Goal: Task Accomplishment & Management: Use online tool/utility

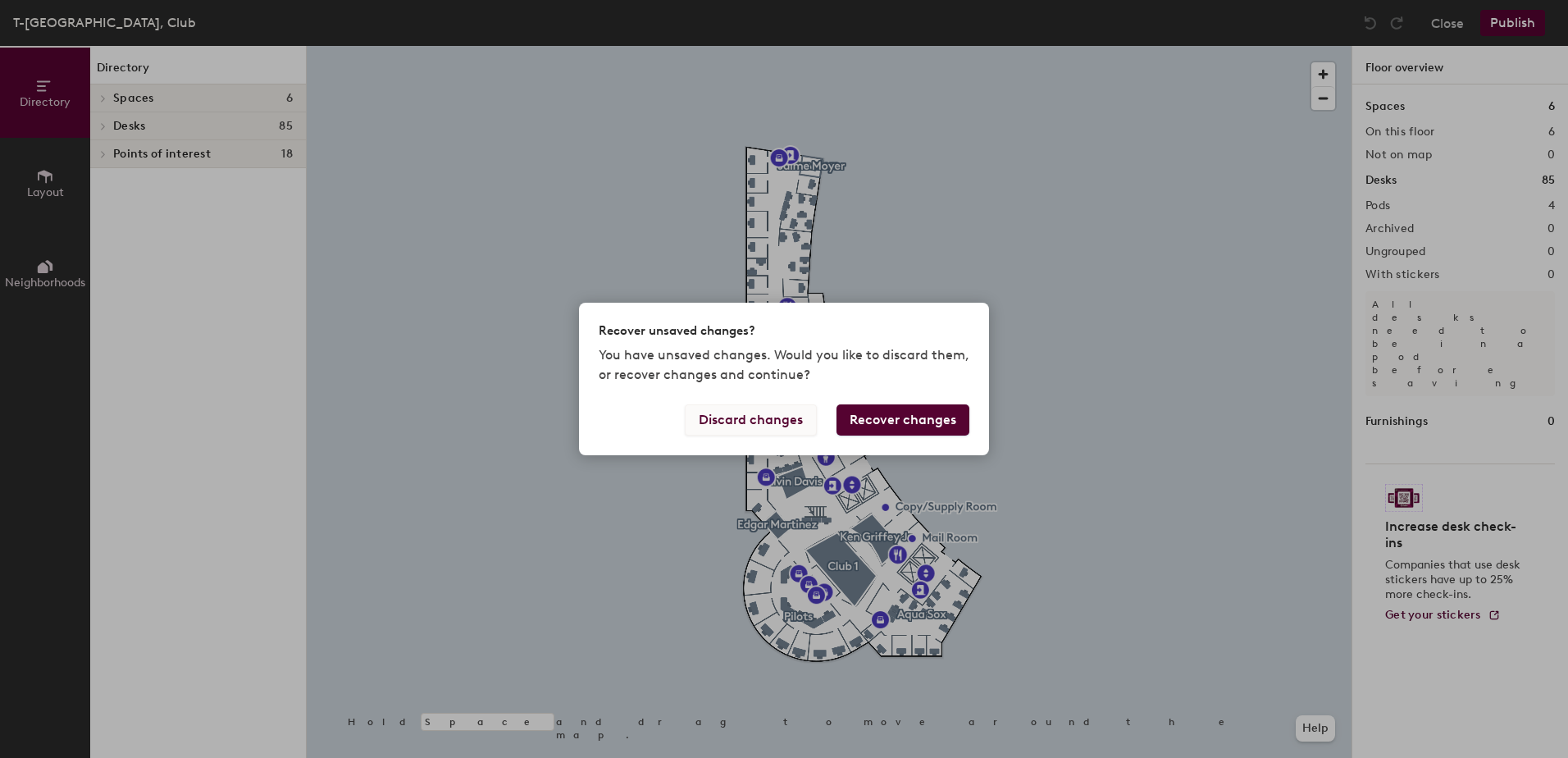
click at [785, 414] on button "Discard changes" at bounding box center [751, 420] width 132 height 31
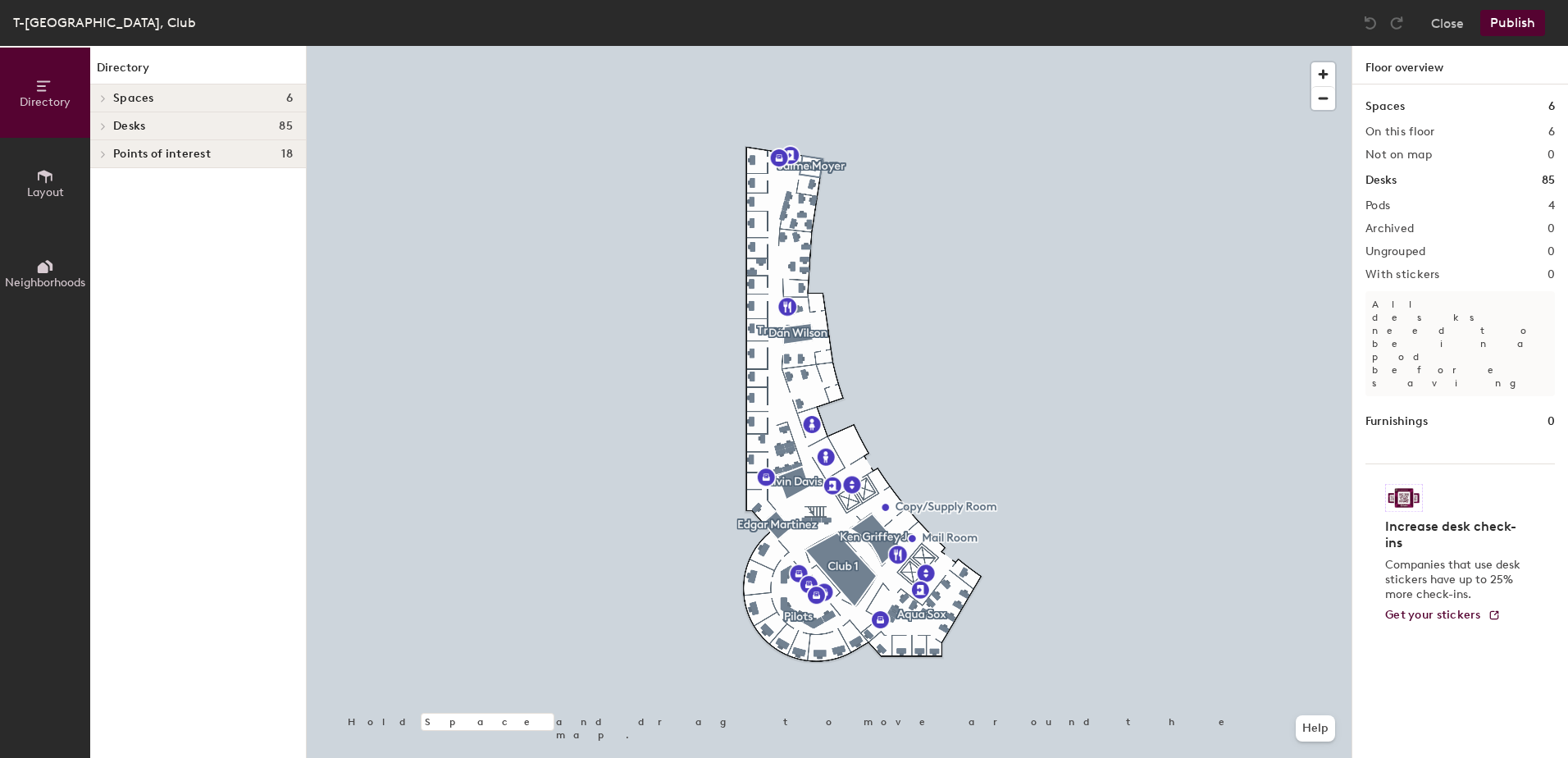
click at [102, 126] on icon at bounding box center [103, 126] width 6 height 8
click at [102, 126] on icon at bounding box center [101, 128] width 8 height 6
click at [27, 188] on span "Layout" at bounding box center [45, 191] width 37 height 14
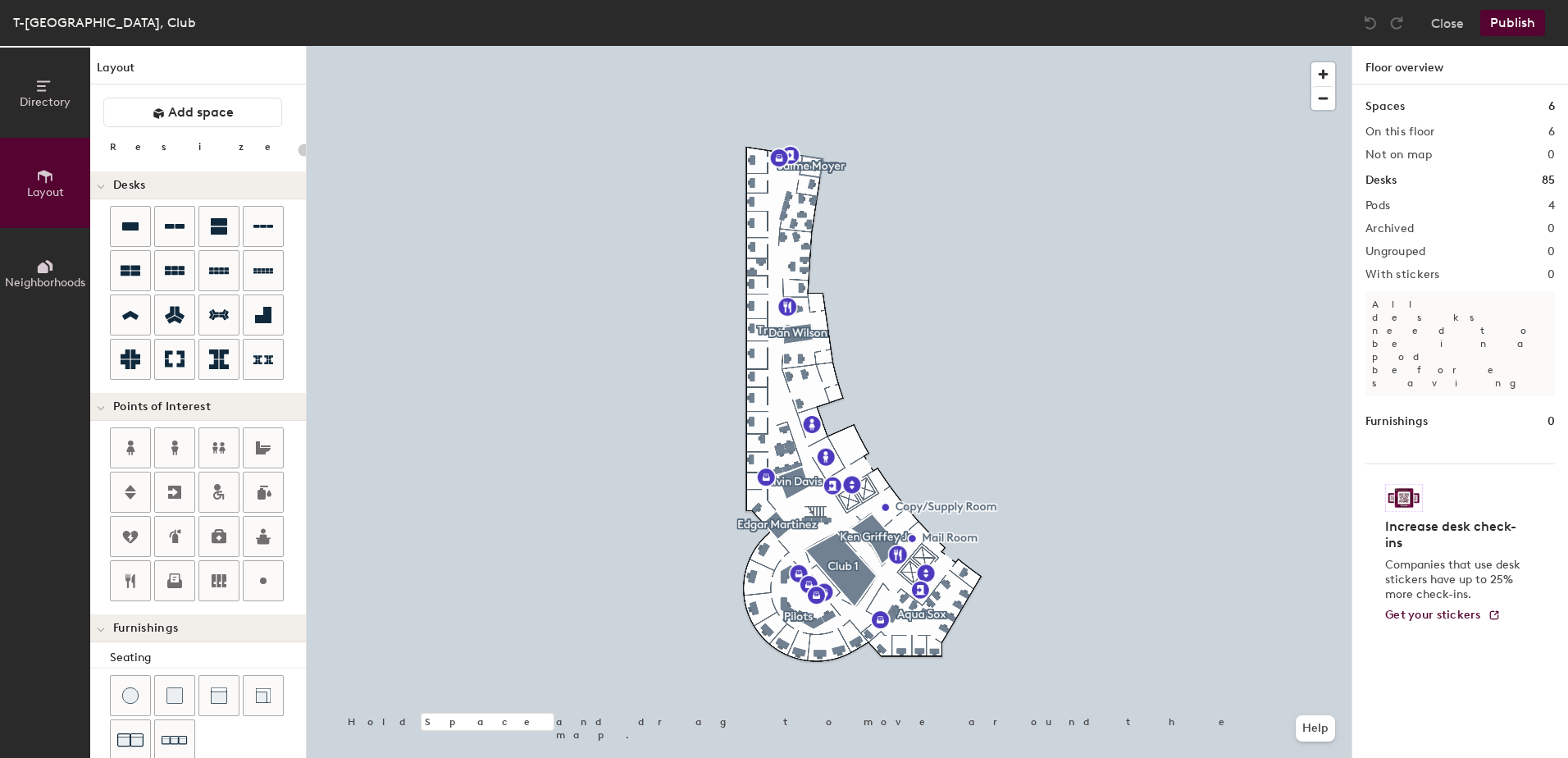
click at [31, 108] on span "Directory" at bounding box center [44, 102] width 51 height 14
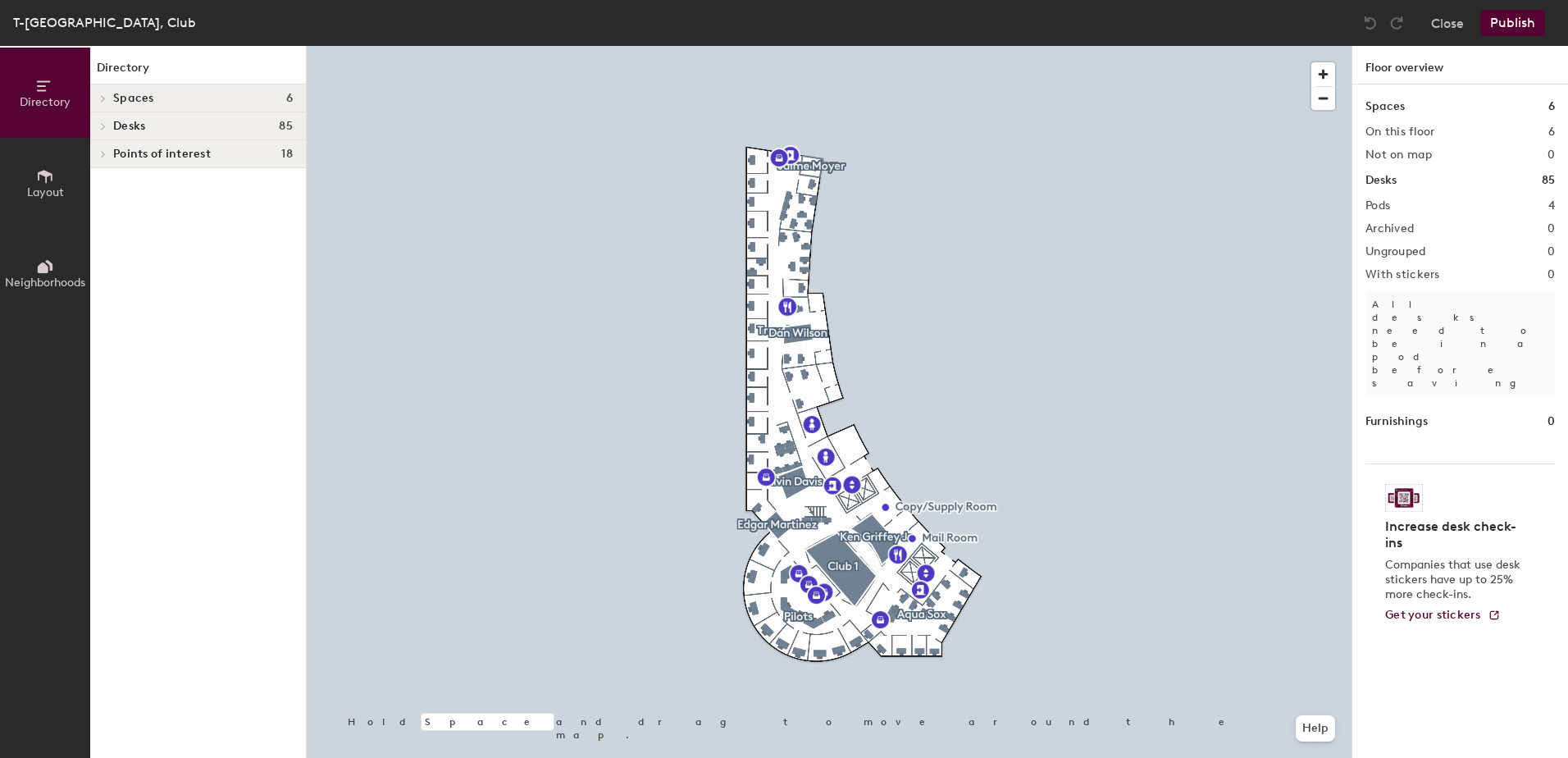
click at [61, 184] on button "Layout" at bounding box center [45, 183] width 91 height 91
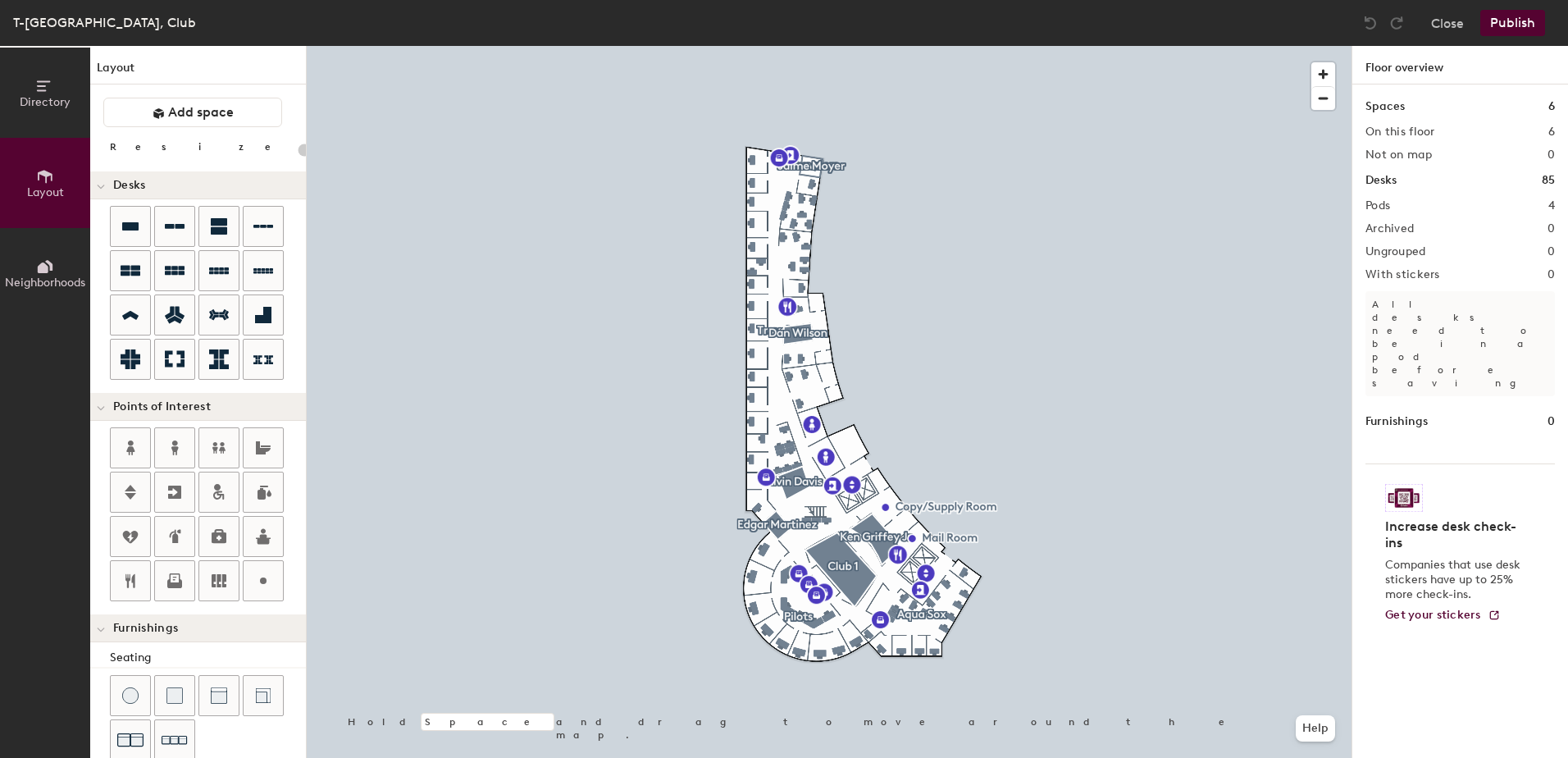
click at [51, 112] on button "Directory" at bounding box center [45, 92] width 91 height 91
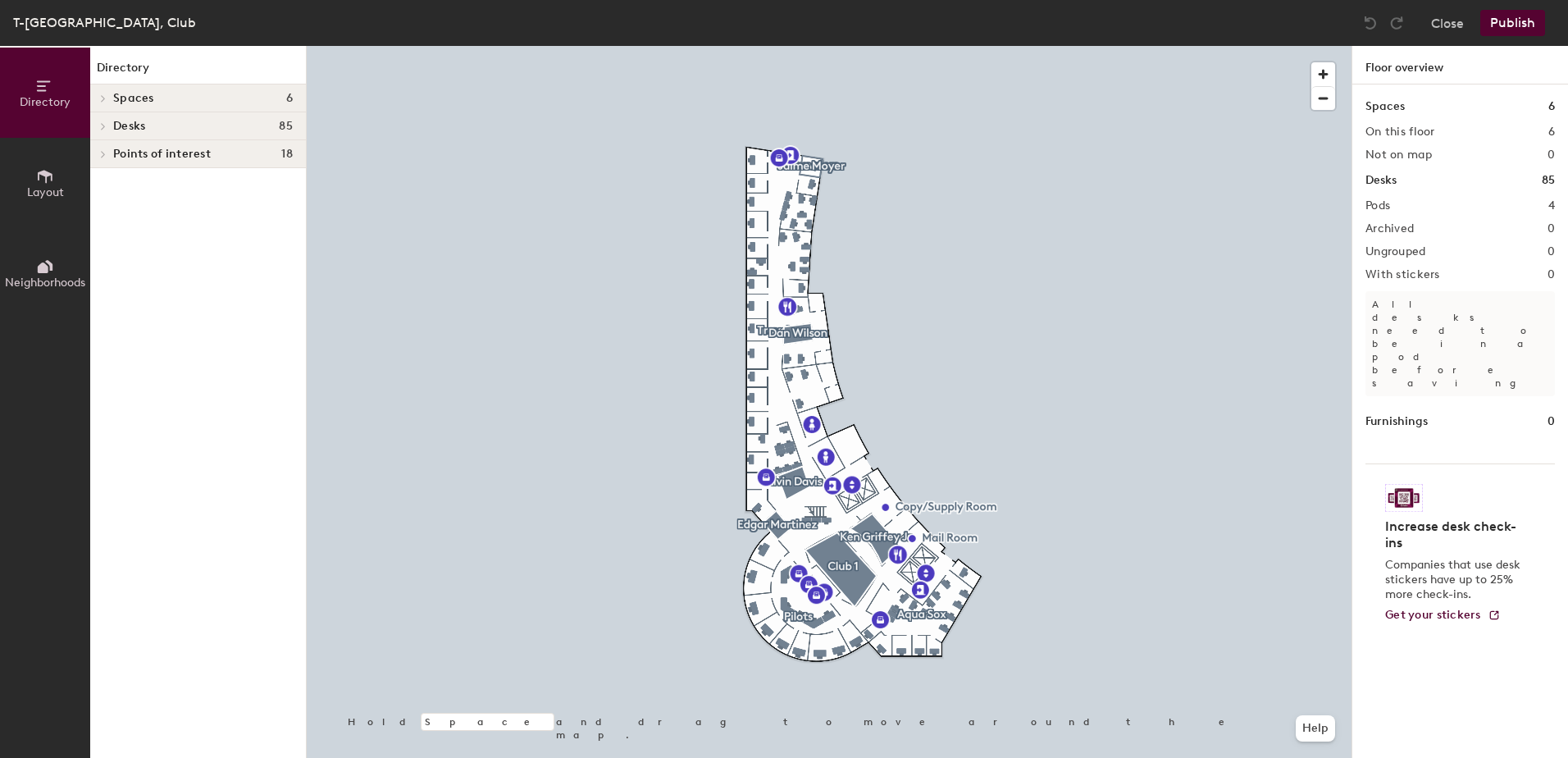
click at [120, 121] on span "Desks" at bounding box center [129, 127] width 32 height 13
drag, startPoint x: 120, startPoint y: 121, endPoint x: 106, endPoint y: 131, distance: 17.2
click at [111, 126] on div "Desks 85" at bounding box center [198, 127] width 215 height 28
click at [98, 153] on span at bounding box center [102, 153] width 14 height 8
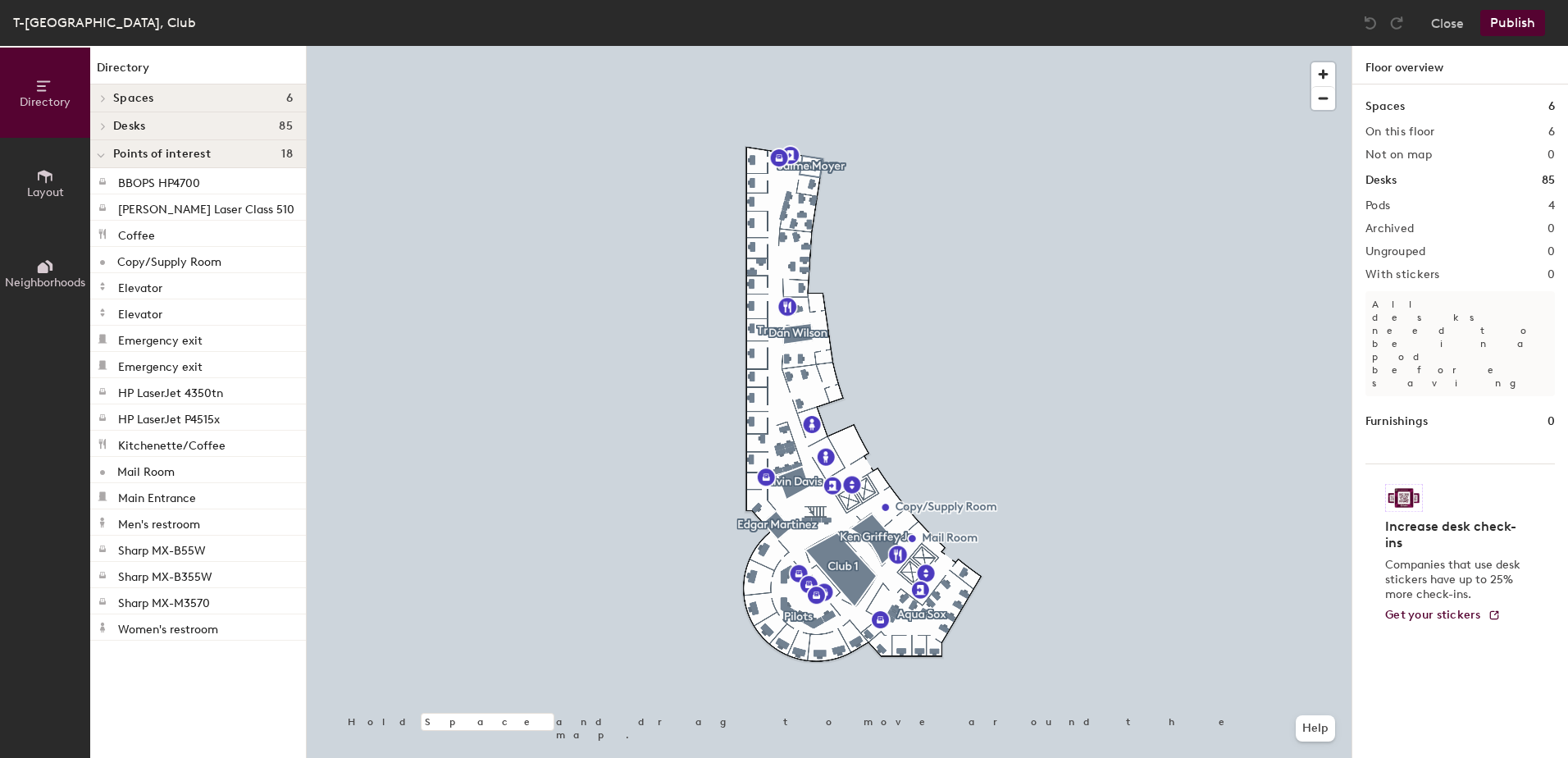
click at [104, 128] on icon at bounding box center [104, 126] width 4 height 6
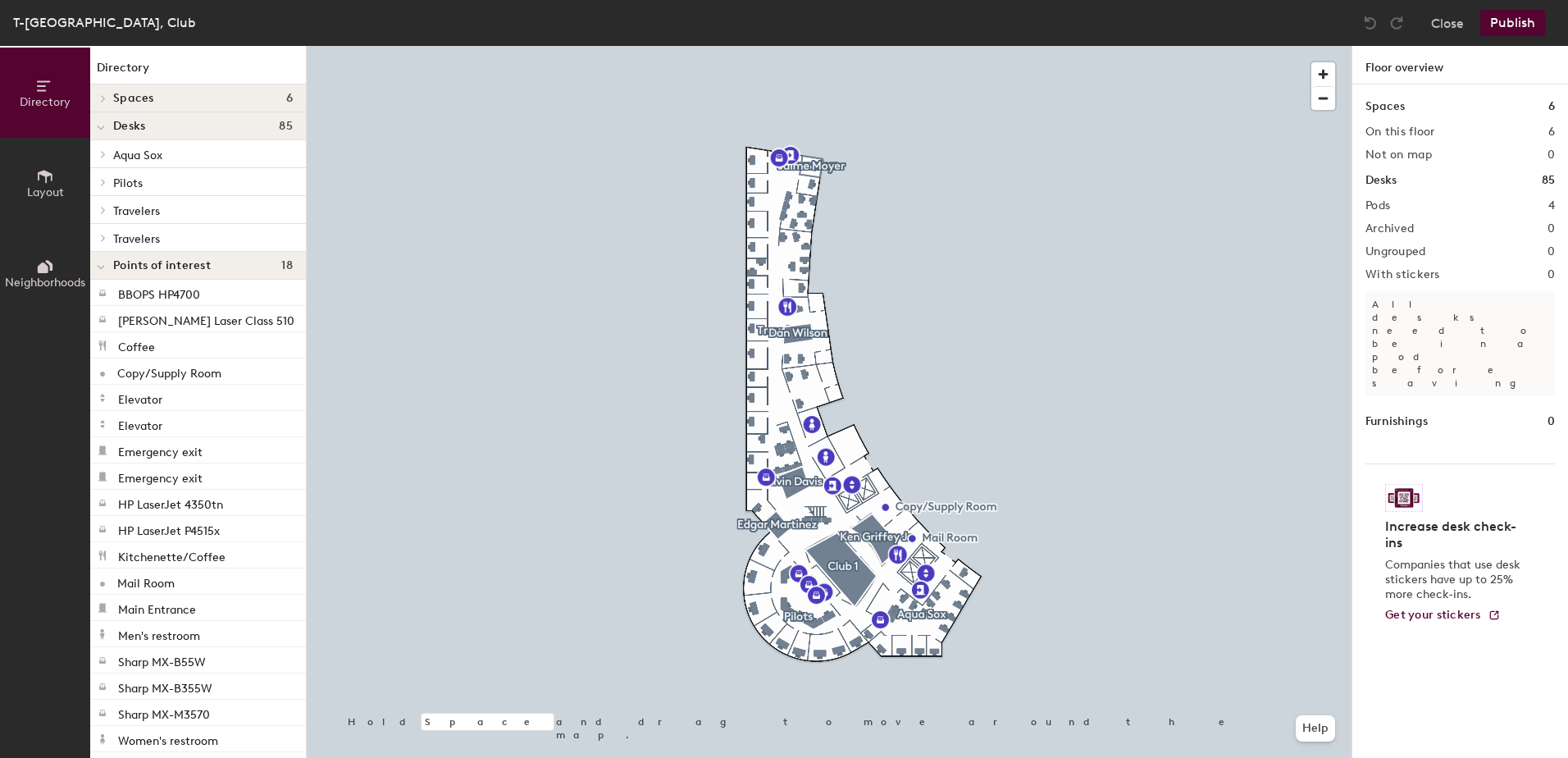
click at [100, 151] on icon at bounding box center [103, 153] width 6 height 8
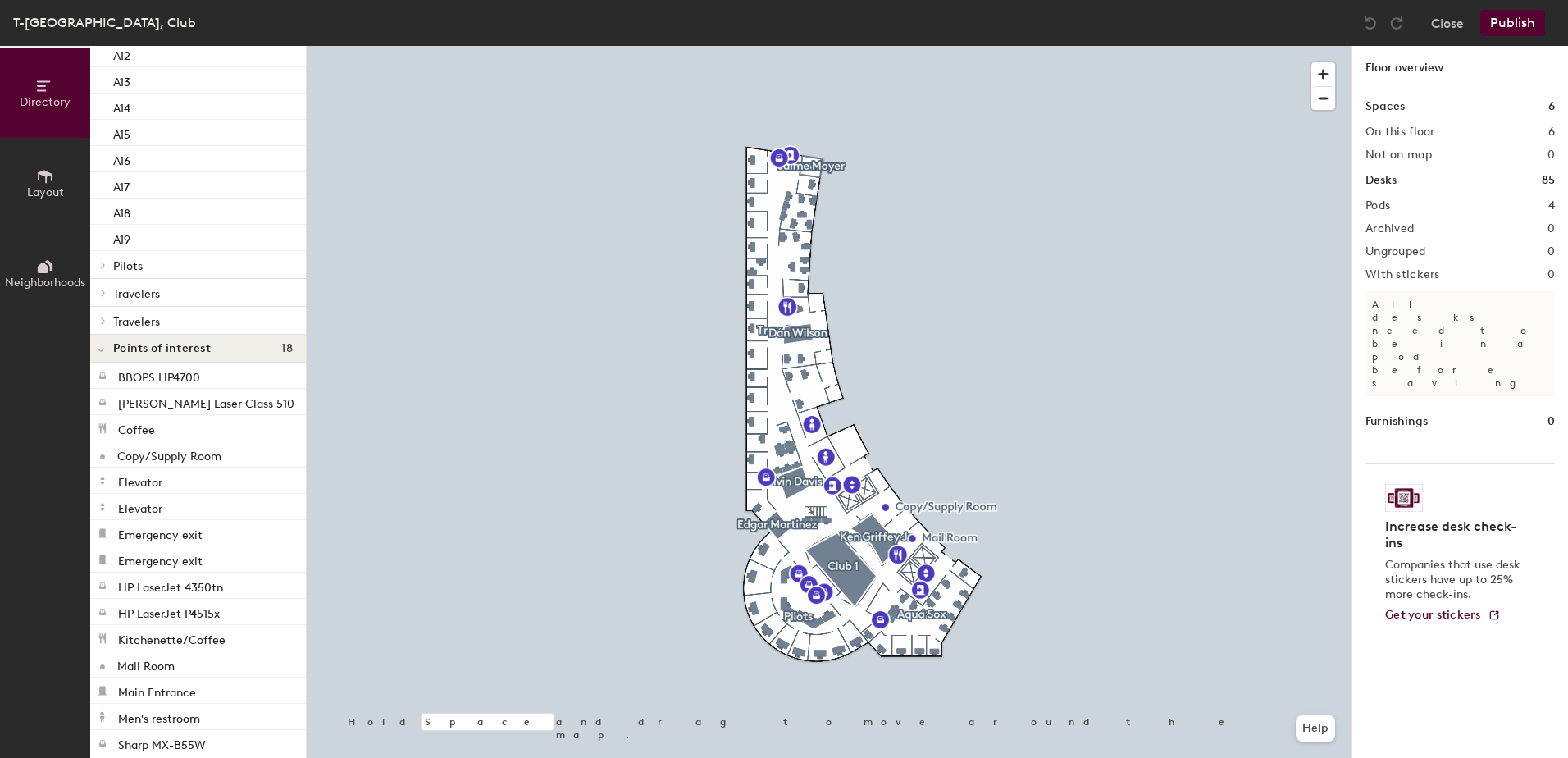
scroll to position [492, 0]
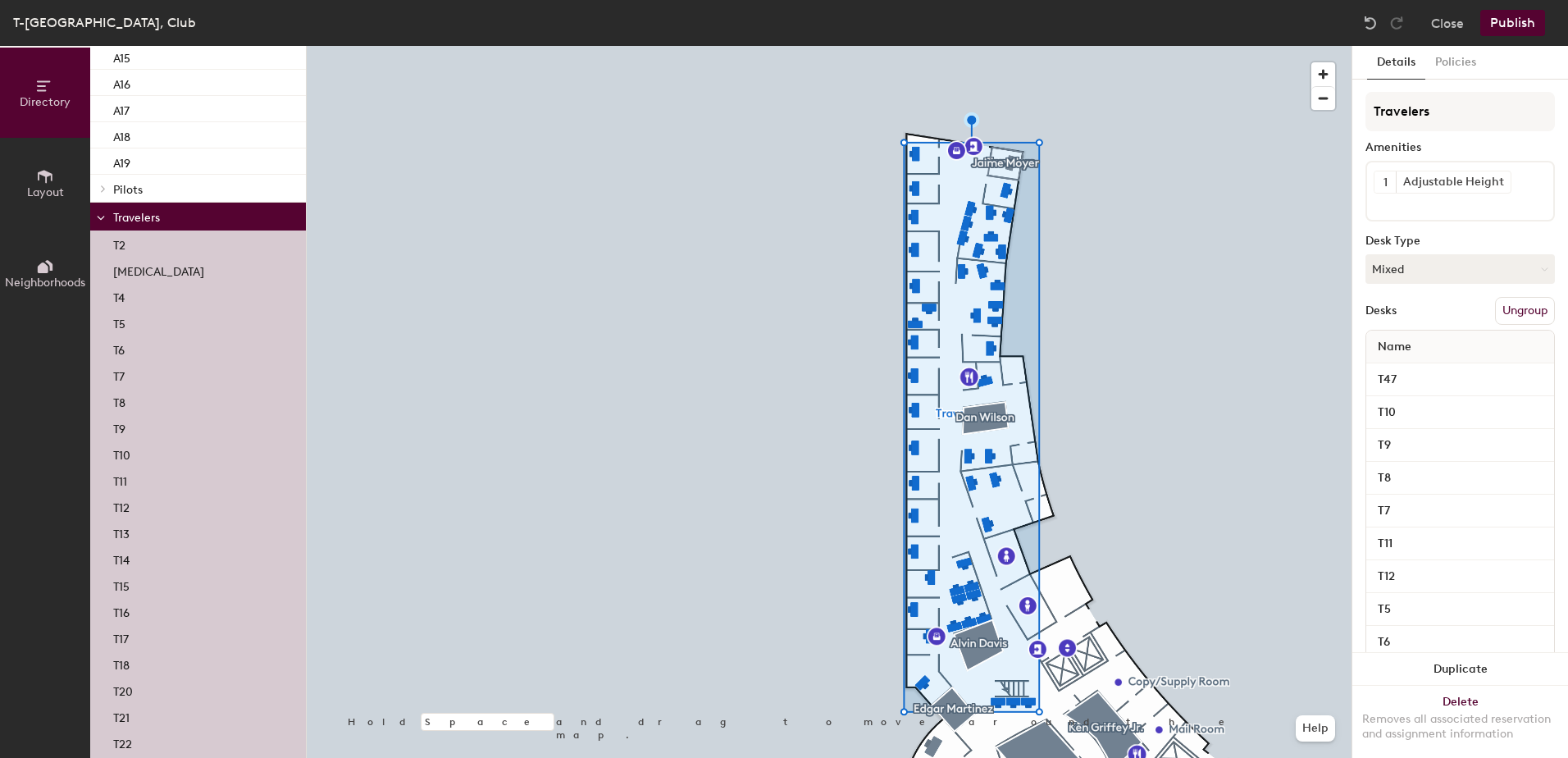
click at [61, 254] on button "Neighborhoods" at bounding box center [45, 274] width 91 height 91
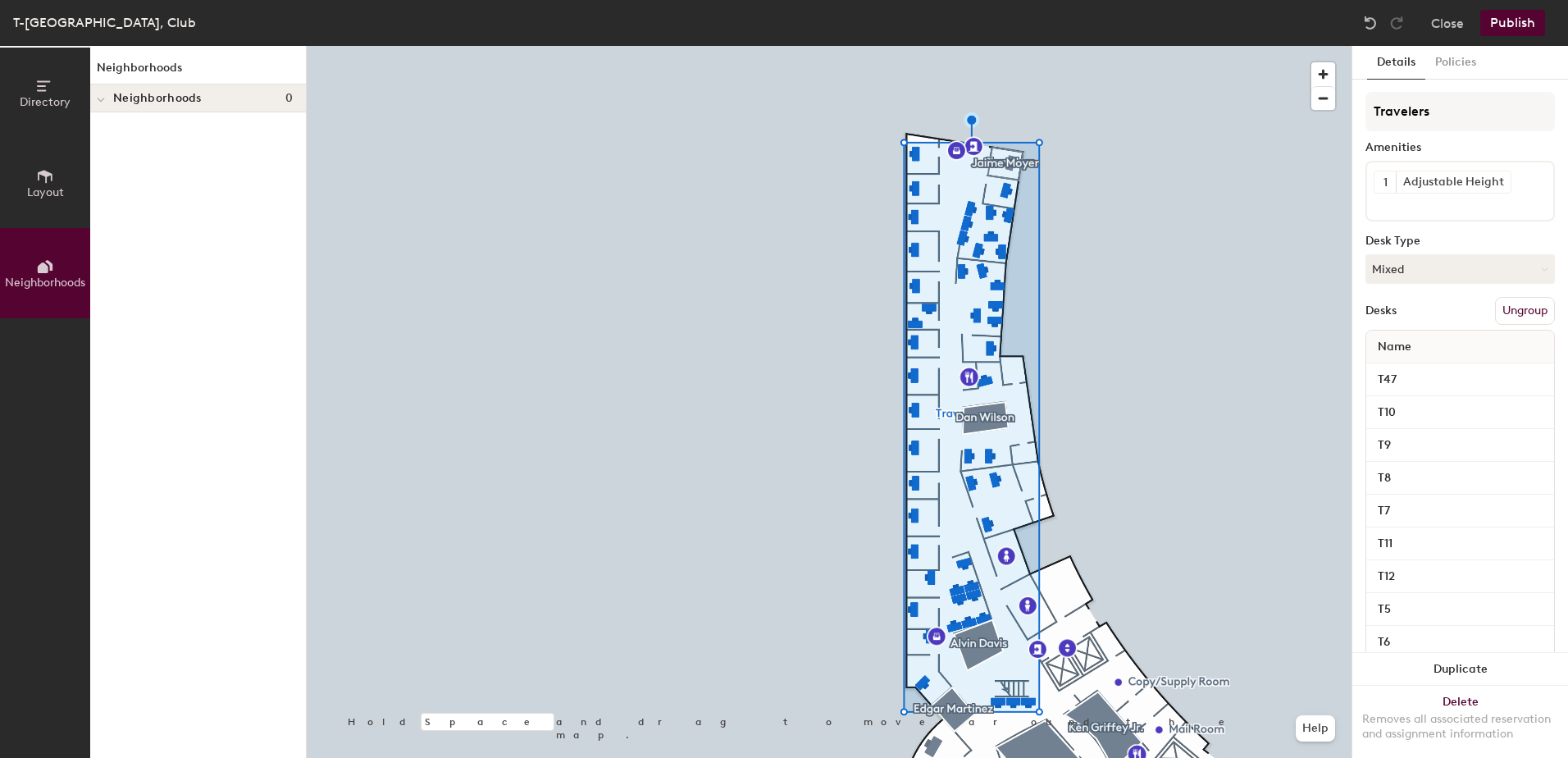
scroll to position [0, 0]
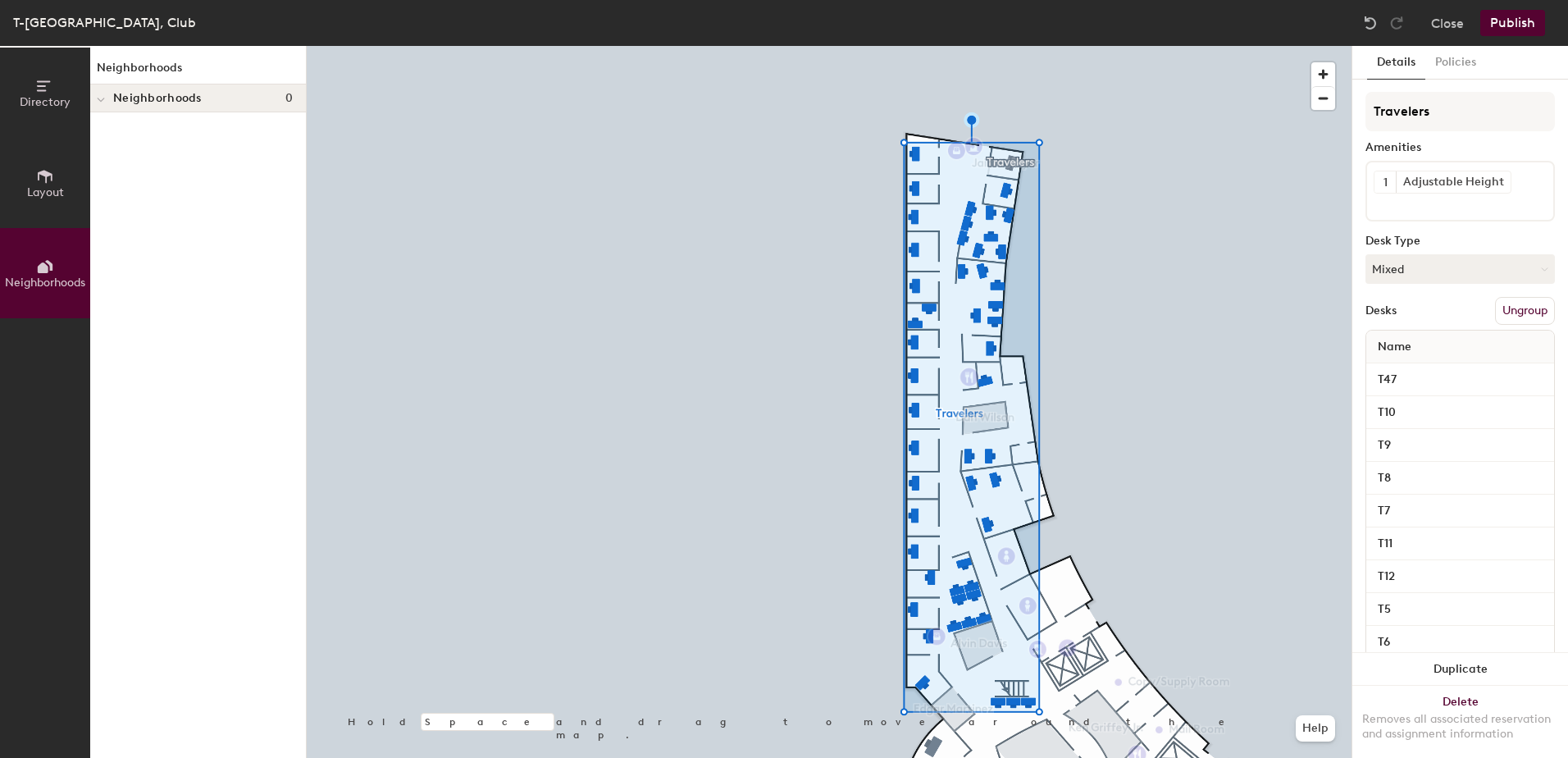
click at [63, 203] on button "Layout" at bounding box center [45, 183] width 91 height 91
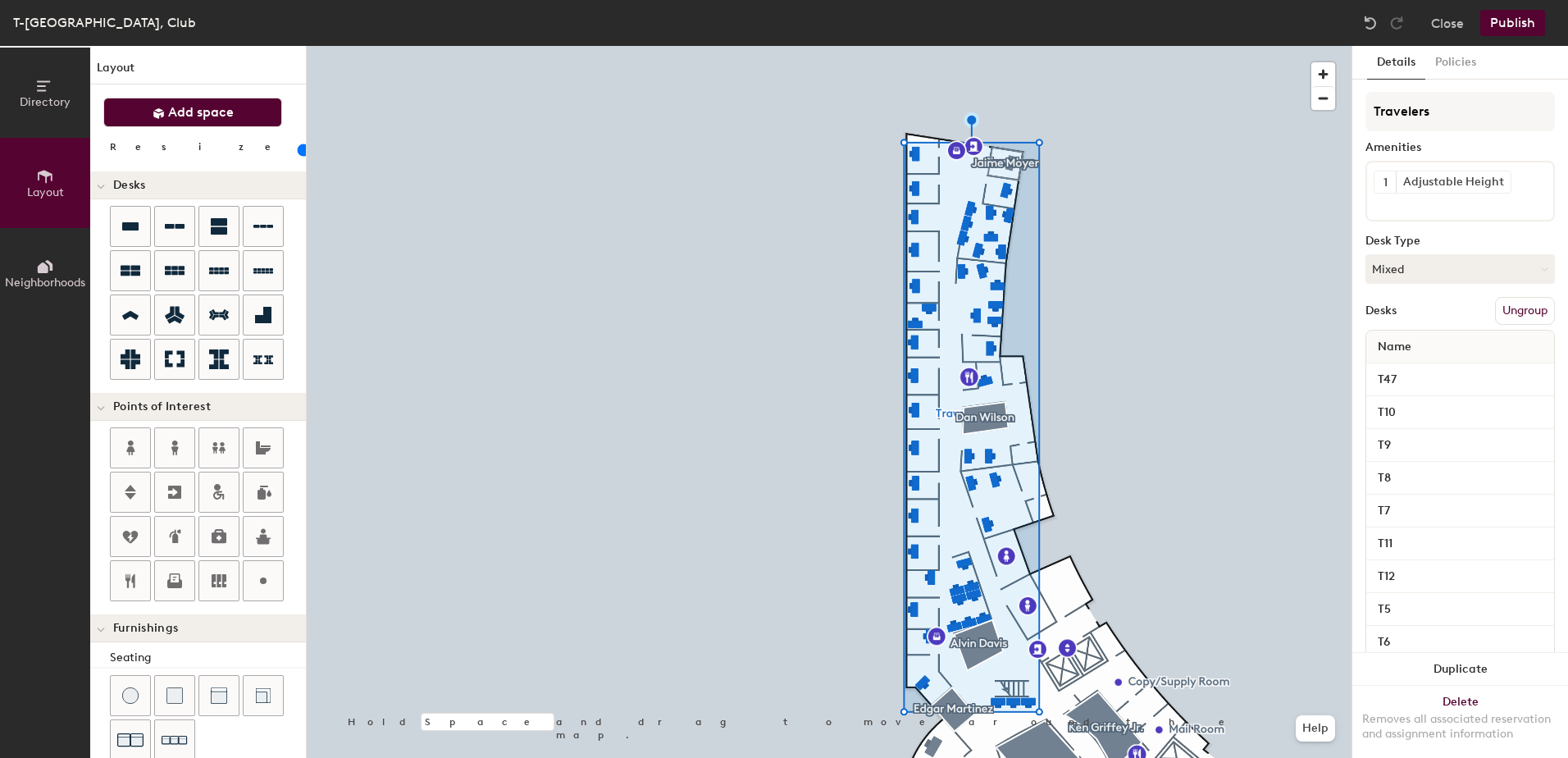
click at [139, 106] on button "Add space" at bounding box center [192, 113] width 178 height 30
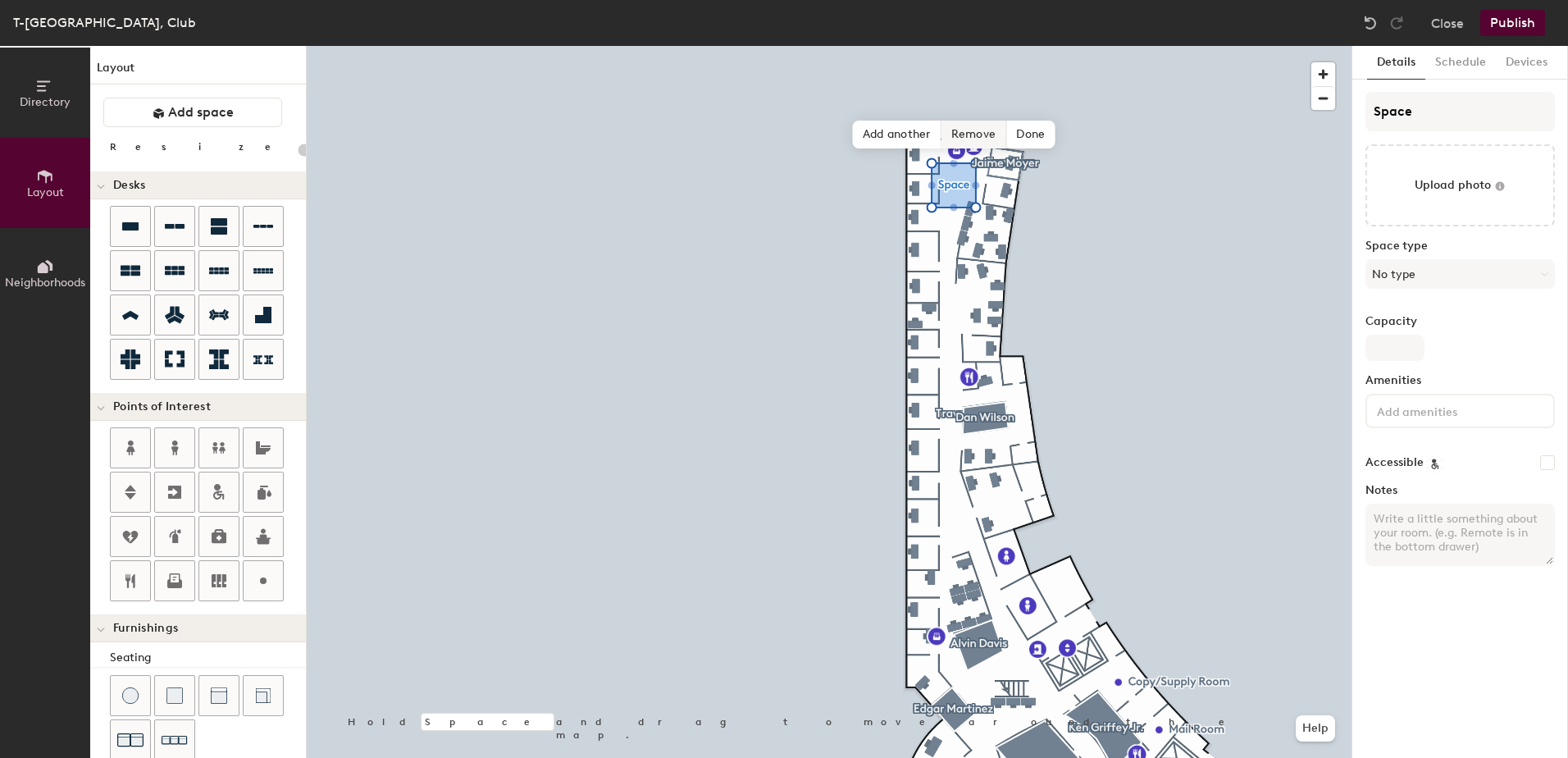
click at [980, 141] on span "Remove" at bounding box center [974, 134] width 66 height 28
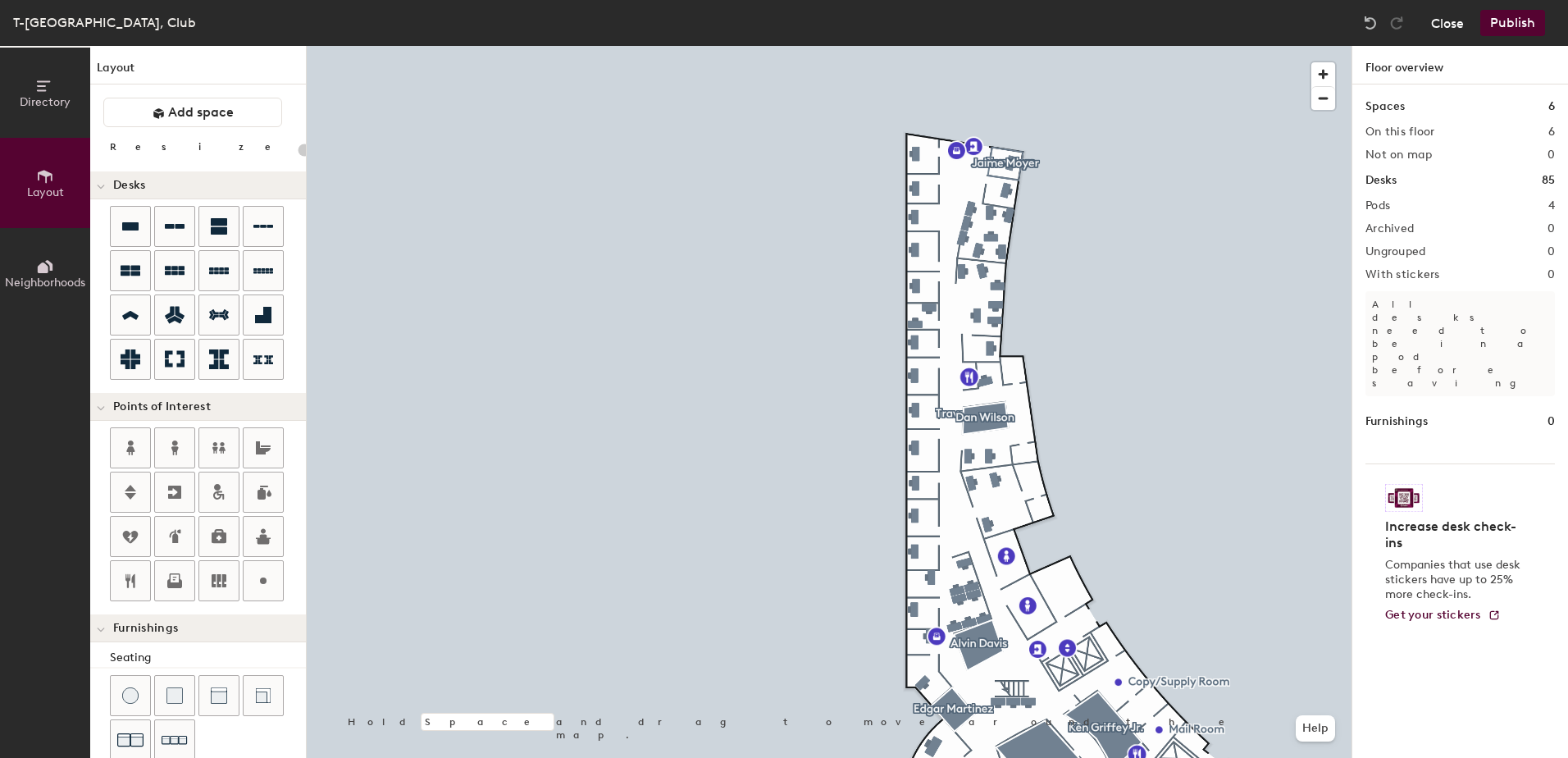
click at [1442, 17] on button "Close" at bounding box center [1447, 23] width 32 height 26
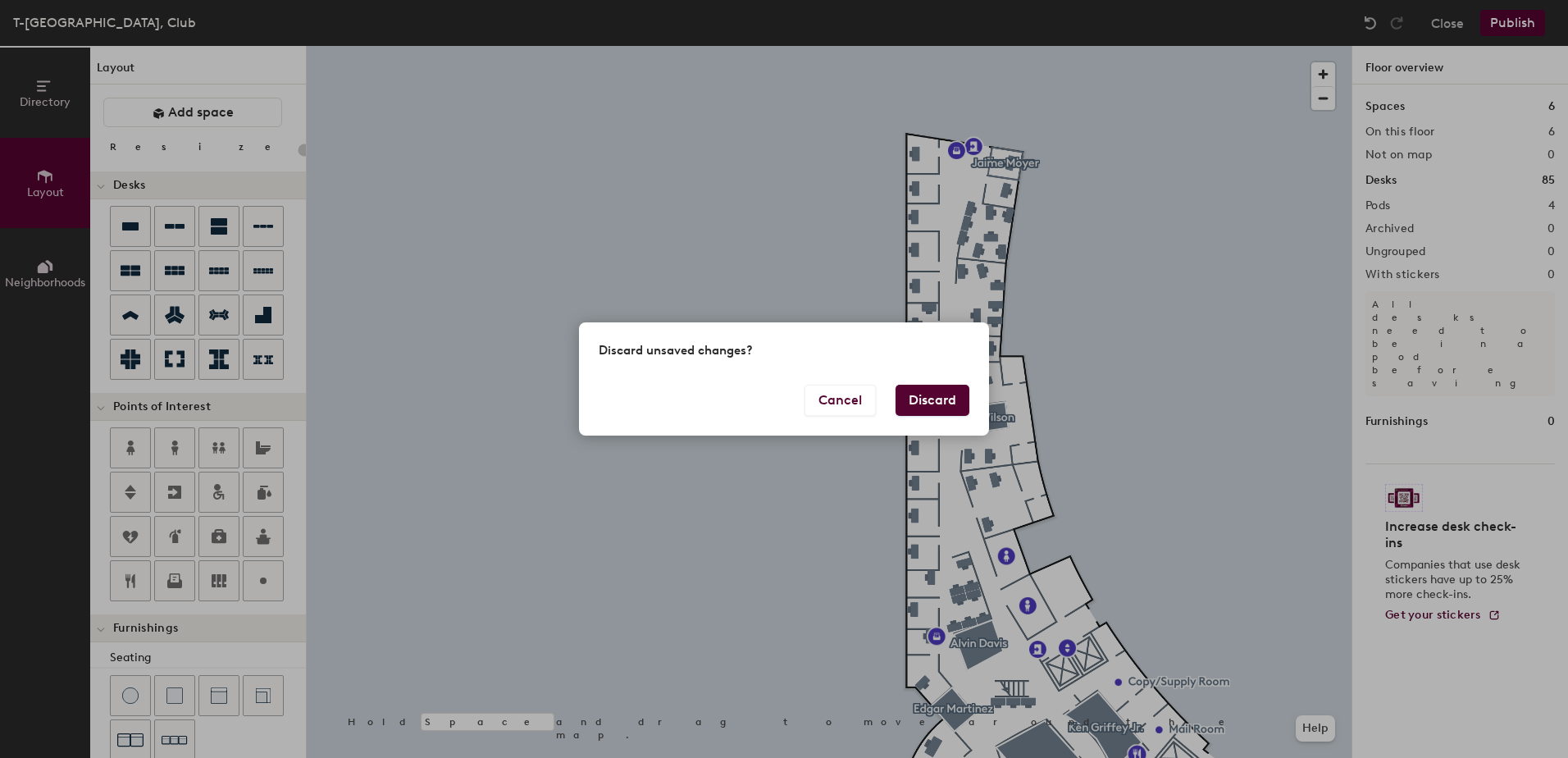
click at [931, 397] on button "Discard" at bounding box center [933, 400] width 74 height 31
type input "20"
